Goal: Check status: Check status

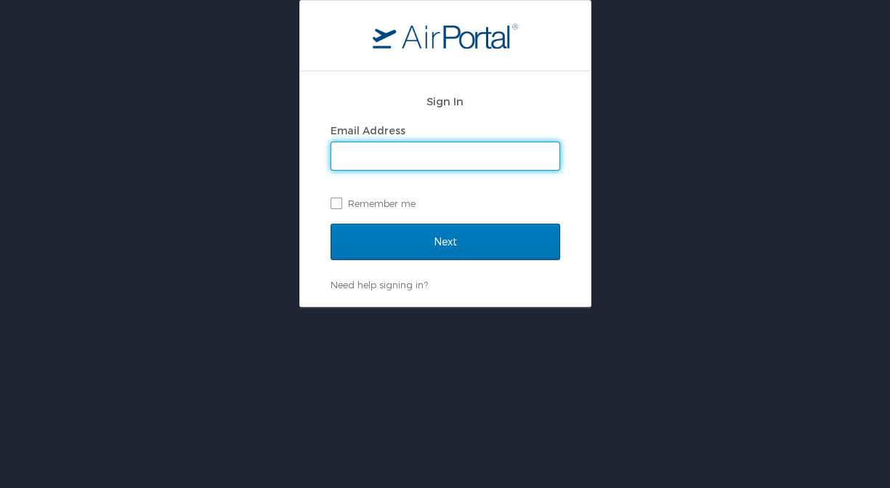
type input "kimberly@dems.ag"
click at [444, 241] on input "Next" at bounding box center [444, 242] width 229 height 36
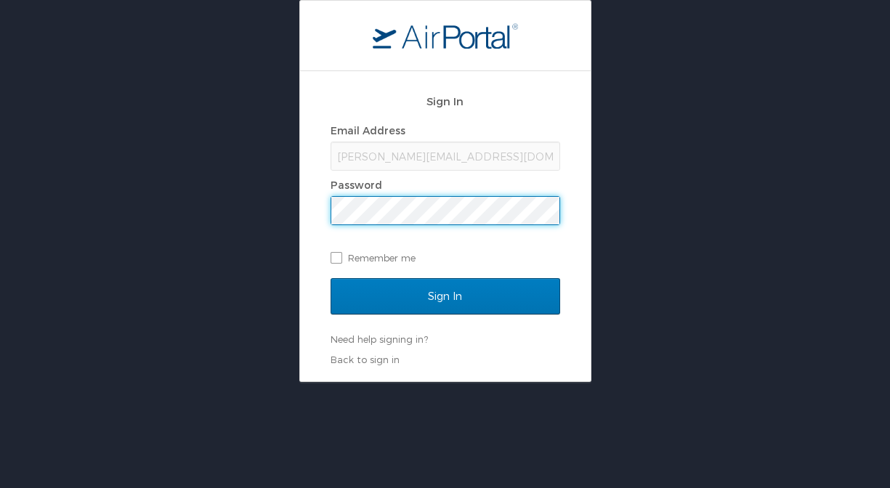
click at [444, 296] on input "Sign In" at bounding box center [444, 296] width 229 height 36
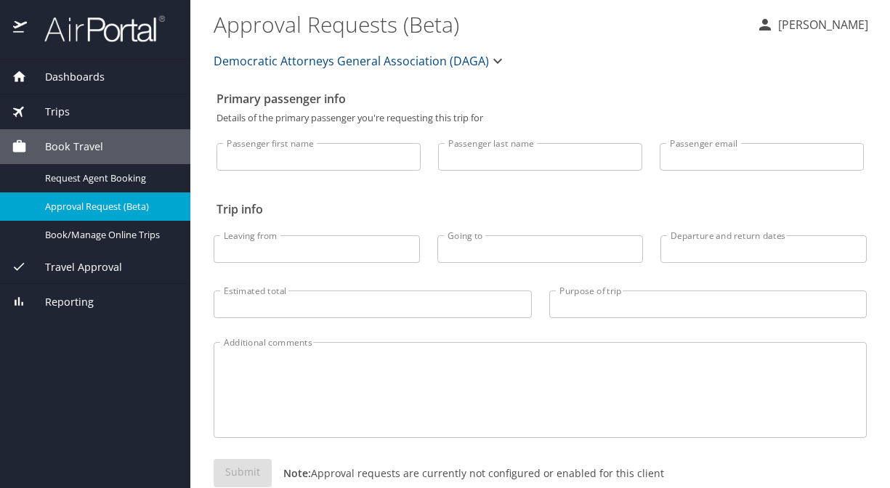
click at [115, 69] on div "Dashboards" at bounding box center [95, 77] width 167 height 16
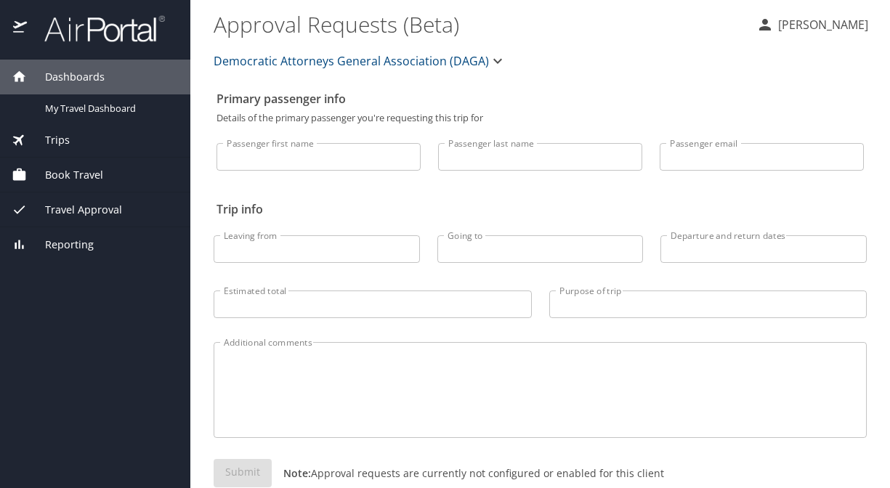
click at [86, 92] on div "Dashboards" at bounding box center [95, 77] width 190 height 35
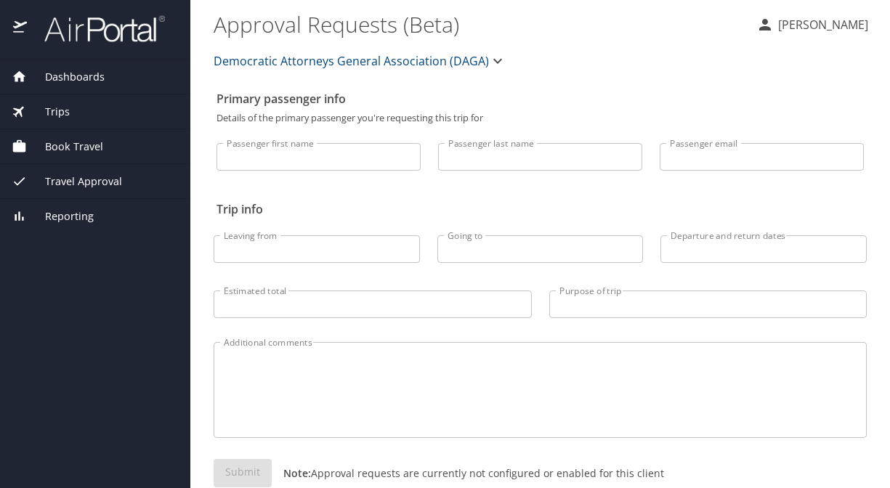
click at [92, 78] on span "Dashboards" at bounding box center [66, 77] width 78 height 16
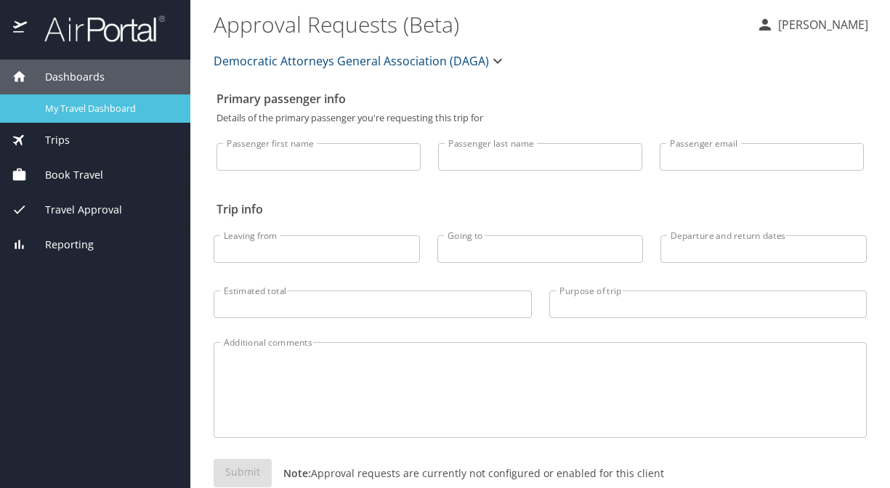
click at [82, 103] on span "My Travel Dashboard" at bounding box center [109, 109] width 128 height 14
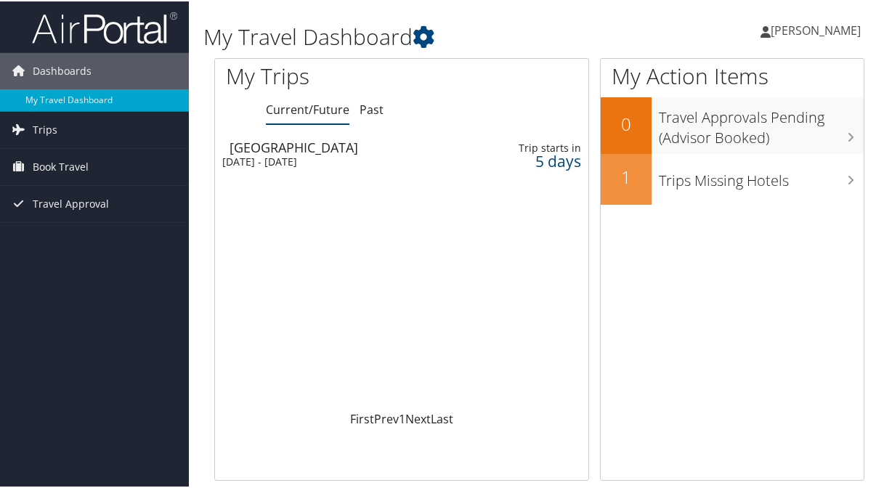
click at [368, 160] on div "Mon 15 Sep 2025 - Fri 19 Sep 2025" at bounding box center [334, 160] width 225 height 13
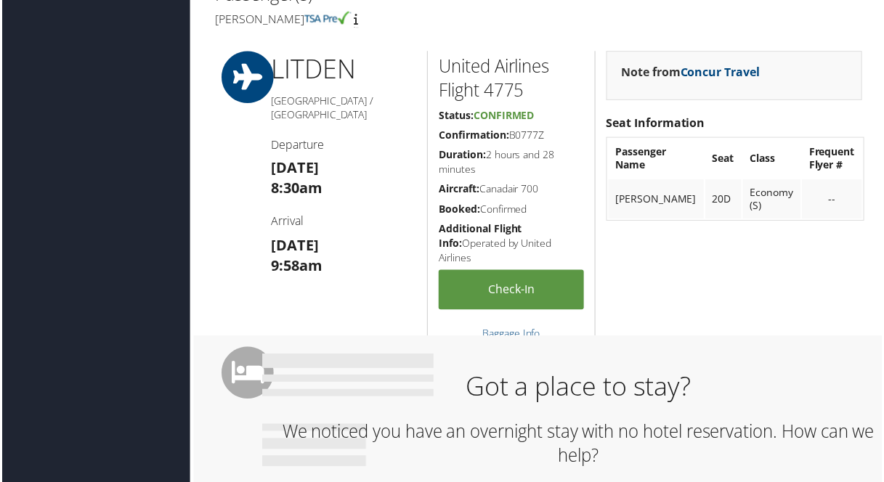
scroll to position [410, 0]
